Goal: Subscribe to service/newsletter

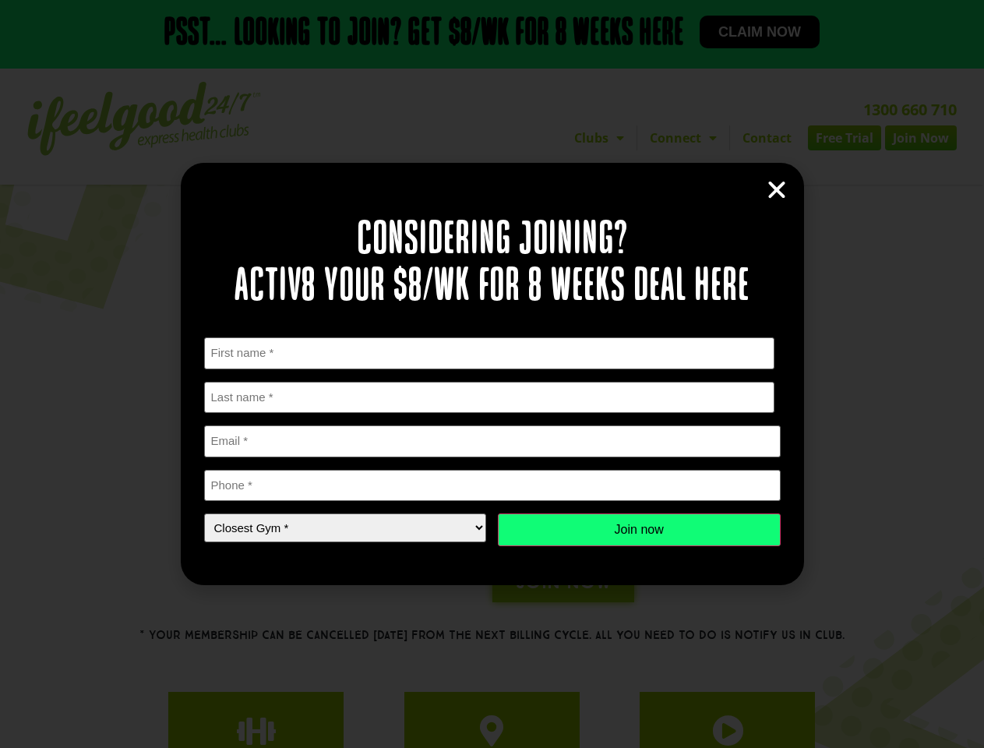
scroll to position [215, 0]
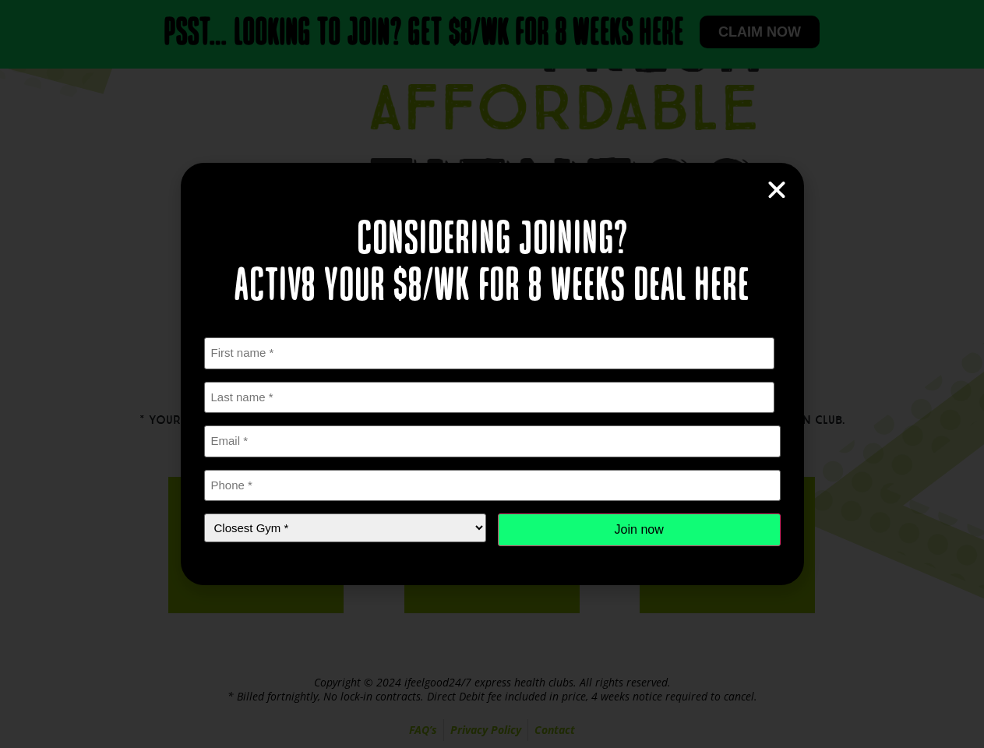
click at [492, 374] on div "First Name * First Last Name * Last name Email * Phone * Closest Gym * Closest …" at bounding box center [492, 441] width 577 height 209
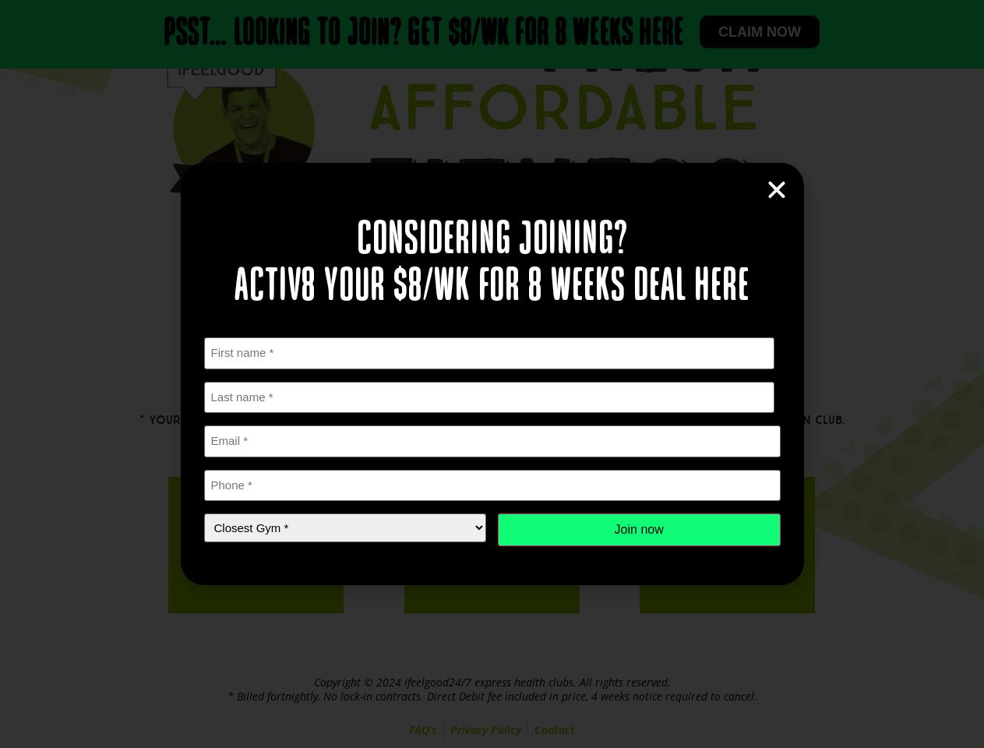
click at [492, 374] on div "First Name * First Last Name * Last name Email * Phone * Closest Gym * Closest …" at bounding box center [492, 441] width 577 height 209
click at [777, 190] on icon "Close" at bounding box center [776, 189] width 23 height 23
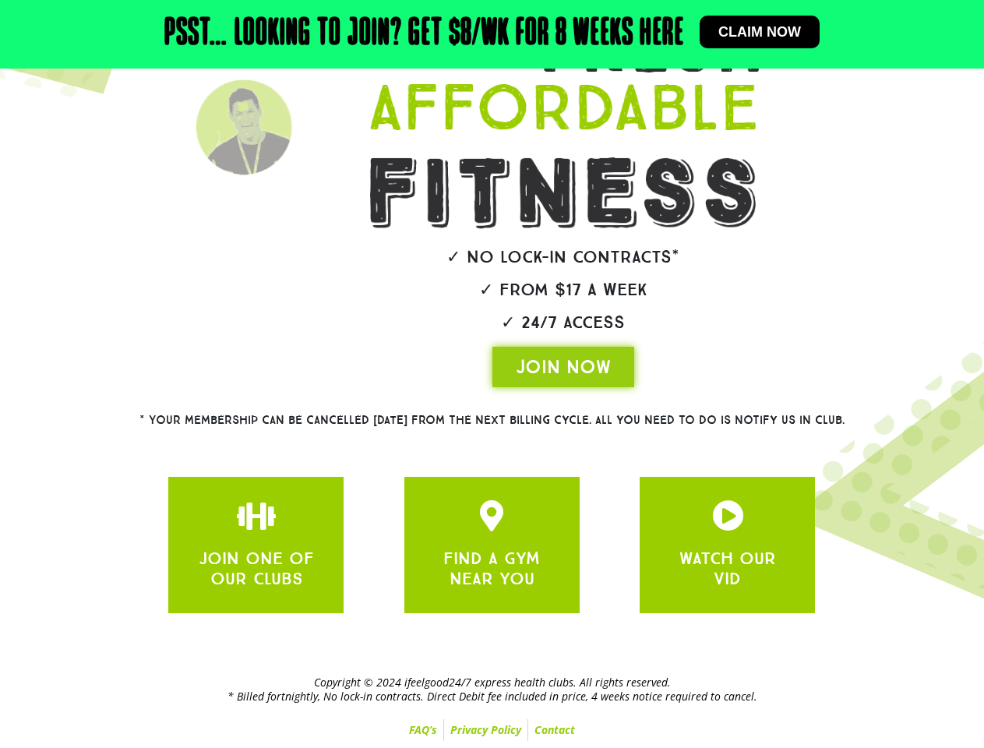
click at [639, 530] on div "JOIN ONE OF OUR CLUBS FIND A GYM NEAR YOU WATCH OUR VID" at bounding box center [492, 545] width 662 height 152
